Goal: Task Accomplishment & Management: Manage account settings

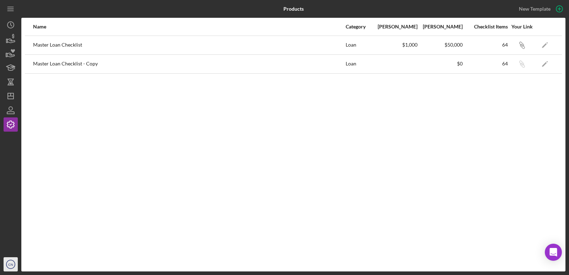
click at [11, 264] on text "CN" at bounding box center [10, 264] width 5 height 4
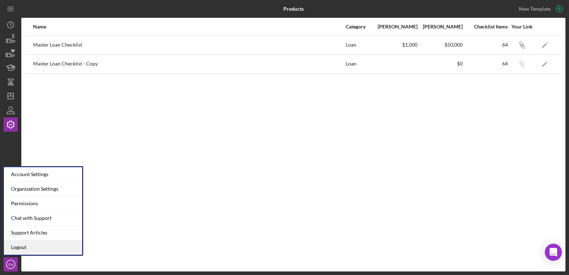
click at [23, 247] on link "Logout" at bounding box center [43, 247] width 78 height 15
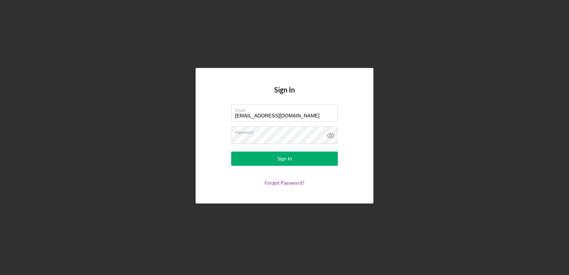
drag, startPoint x: 294, startPoint y: 118, endPoint x: 217, endPoint y: 118, distance: 77.5
click at [217, 118] on form "Email [EMAIL_ADDRESS][DOMAIN_NAME] Password Sign In Forgot Password?" at bounding box center [284, 145] width 142 height 81
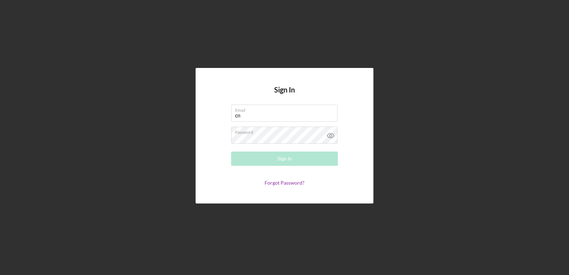
type input "[EMAIL_ADDRESS][DOMAIN_NAME]"
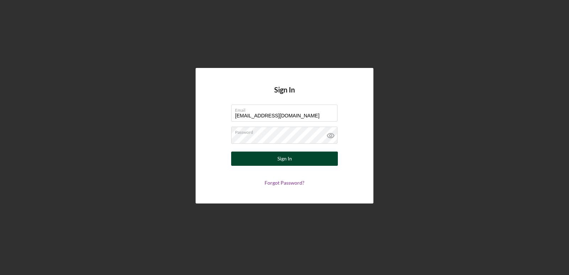
click at [282, 155] on div "Sign In" at bounding box center [284, 158] width 15 height 14
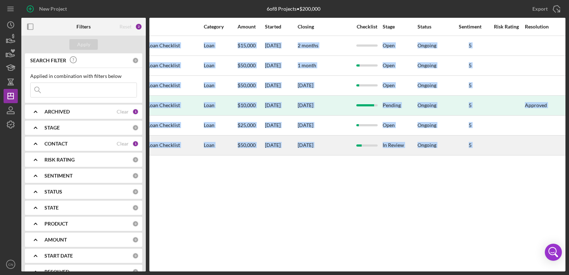
scroll to position [0, 314]
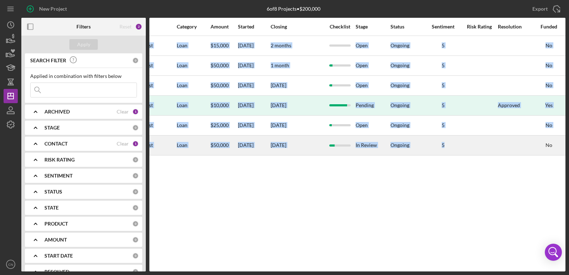
drag, startPoint x: 546, startPoint y: 176, endPoint x: 458, endPoint y: 151, distance: 91.5
click at [469, 151] on div "Activity Icon/Table Sort Arrow Client Overview Business Contact Product Categor…" at bounding box center [357, 145] width 416 height 254
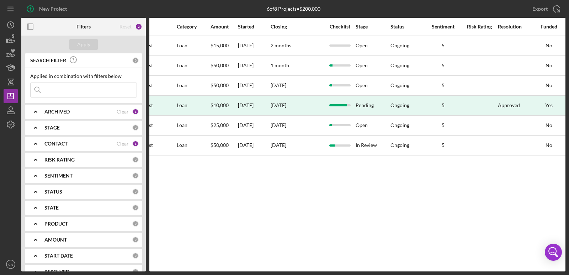
click at [348, 225] on div "Activity Icon/Table Sort Arrow Client Overview Business Contact Product Categor…" at bounding box center [357, 145] width 416 height 254
